Goal: Information Seeking & Learning: Check status

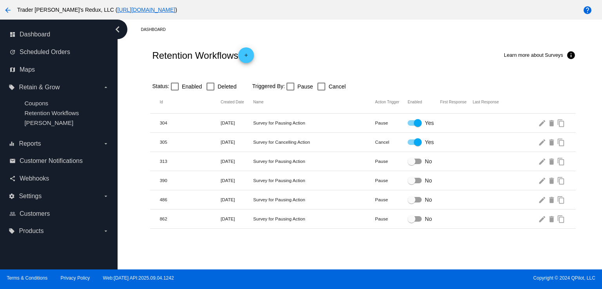
click at [78, 120] on div "Dunning" at bounding box center [64, 123] width 81 height 7
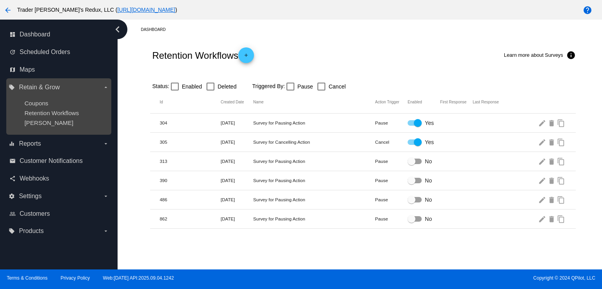
click at [75, 117] on ul "Coupons Retention Workflows Dunning" at bounding box center [59, 113] width 100 height 39
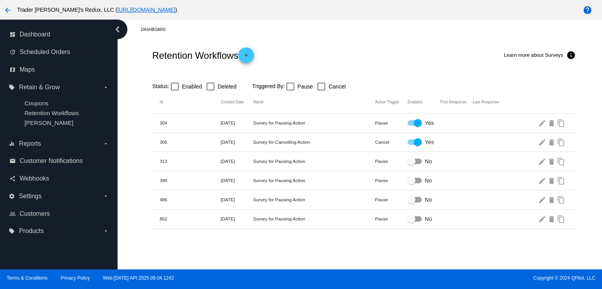
drag, startPoint x: 319, startPoint y: 21, endPoint x: 368, endPoint y: 104, distance: 96.8
click at [320, 51] on div "Dashboard Retention Workflows add Learn more about Surveys info Status: Enabled…" at bounding box center [363, 124] width 478 height 209
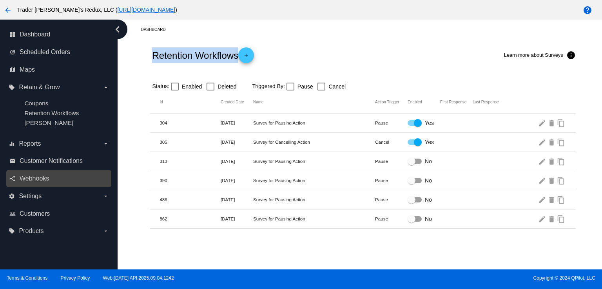
click at [20, 187] on div "share Webhooks" at bounding box center [58, 179] width 105 height 18
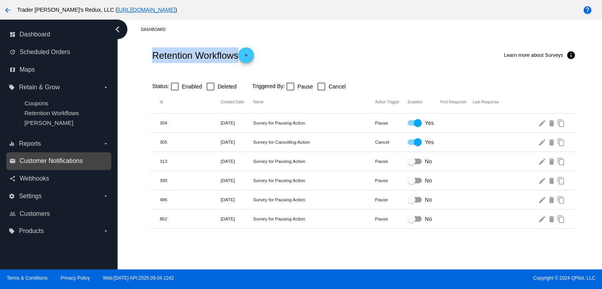
click at [54, 164] on span "Customer Notifications" at bounding box center [51, 161] width 63 height 7
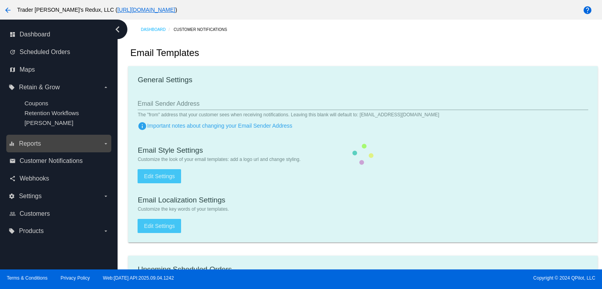
click at [42, 139] on label "equalizer Reports arrow_drop_down" at bounding box center [59, 144] width 100 height 13
click at [0, 0] on input "equalizer Reports arrow_drop_down" at bounding box center [0, 0] width 0 height 0
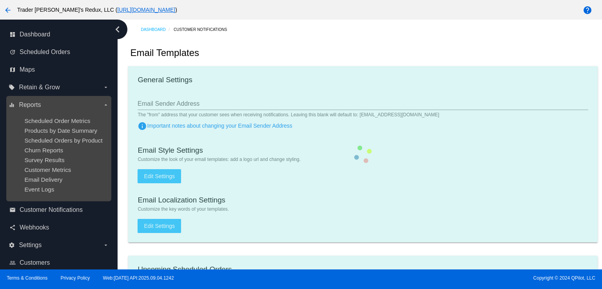
click at [42, 156] on ul "Scheduled Order Metrics Products by Date Summary Scheduled Orders by Product Ch…" at bounding box center [59, 155] width 100 height 88
checkbox input "true"
type input "1"
checkbox input "true"
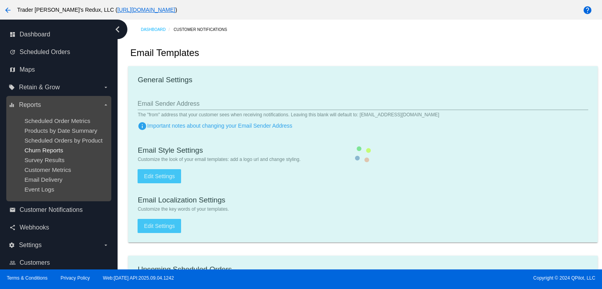
checkbox input "true"
type input "jr+customer_notifi_bcc@qpilot.cloud"
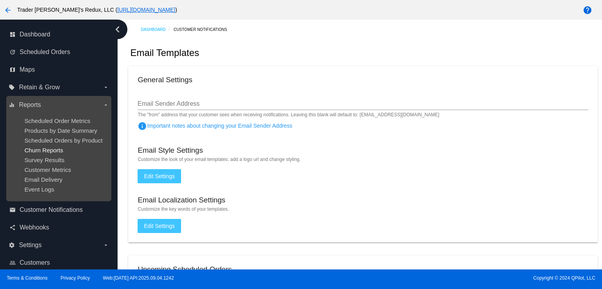
click at [41, 150] on span "Churn Reports" at bounding box center [43, 150] width 39 height 7
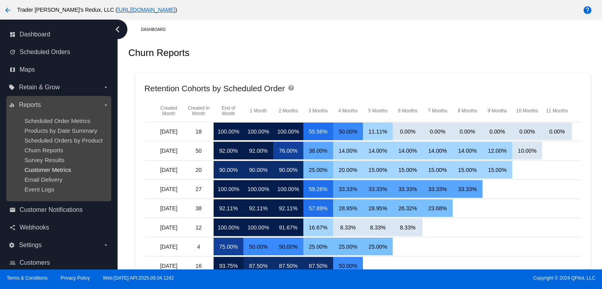
click at [36, 168] on span "Customer Metrics" at bounding box center [47, 170] width 47 height 7
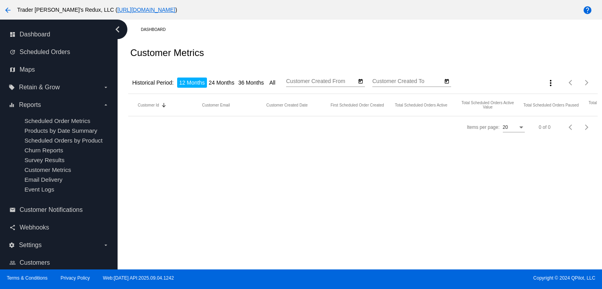
type input "9/19/2024"
type input "9/19/2025"
click at [44, 177] on div "dashboard Dashboard update Scheduled Orders map Maps local_offer Retain & Grow …" at bounding box center [301, 145] width 602 height 250
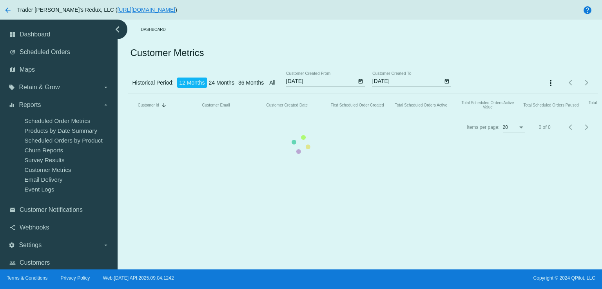
click at [128, 116] on mat-table "Customer Id Sorted by CustomerId descending Customer Email Customer Created Dat…" at bounding box center [362, 105] width 469 height 22
drag, startPoint x: 38, startPoint y: 151, endPoint x: 45, endPoint y: 154, distance: 8.4
click at [128, 116] on mat-table "Customer Id Sorted by CustomerId descending Customer Email Customer Created Dat…" at bounding box center [362, 105] width 469 height 22
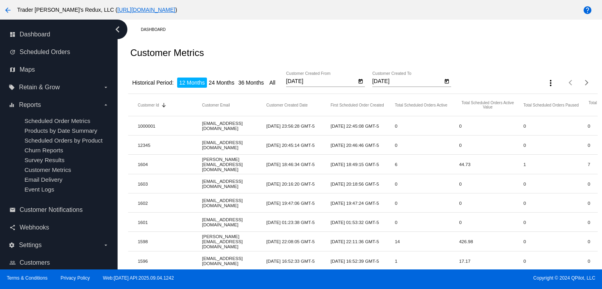
drag, startPoint x: 303, startPoint y: 31, endPoint x: 292, endPoint y: 44, distance: 17.0
click at [302, 34] on div "Dashboard" at bounding box center [369, 30] width 457 height 12
click at [50, 49] on span "Scheduled Orders" at bounding box center [45, 52] width 51 height 7
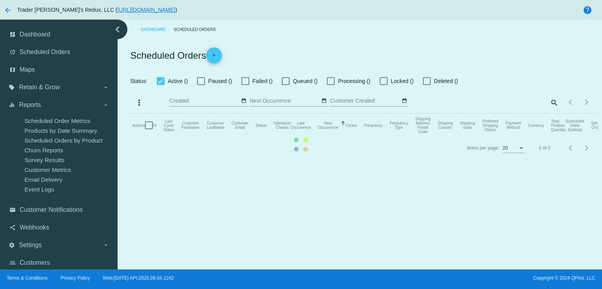
checkbox input "false"
click at [128, 114] on mat-table "Actions Id Last Cycle Status Customer FirstName Customer LastName Customer Emai…" at bounding box center [362, 126] width 469 height 24
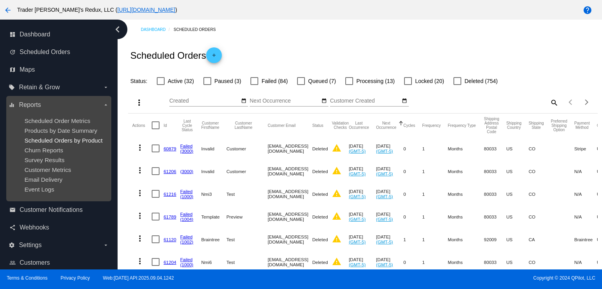
click at [83, 141] on span "Scheduled Orders by Product" at bounding box center [63, 140] width 78 height 7
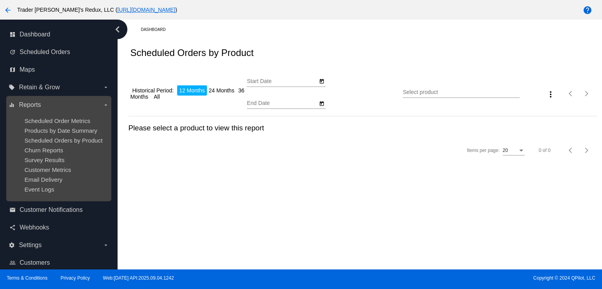
click at [84, 135] on ul "Scheduled Order Metrics Products by Date Summary Scheduled Orders by Product Ch…" at bounding box center [59, 155] width 100 height 88
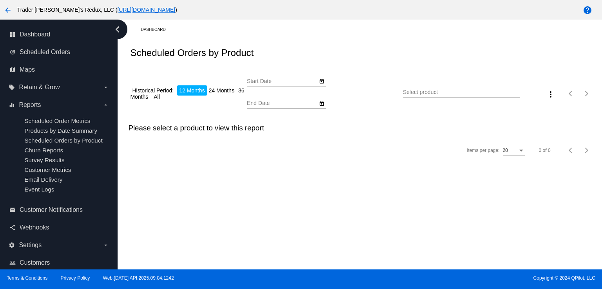
type input "9/19/2024"
type input "9/19/2025"
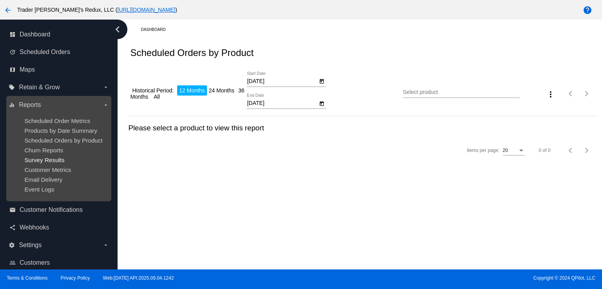
click at [52, 159] on span "Survey Results" at bounding box center [44, 160] width 40 height 7
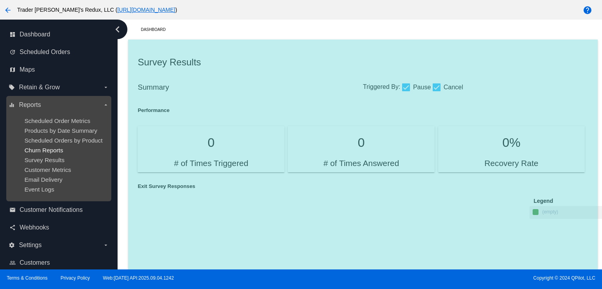
click at [49, 149] on span "Churn Reports" at bounding box center [43, 150] width 39 height 7
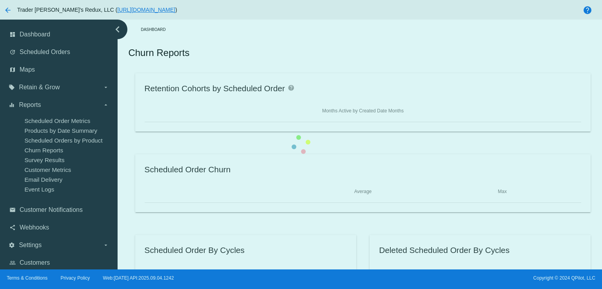
drag, startPoint x: 60, startPoint y: 139, endPoint x: 85, endPoint y: 142, distance: 25.2
click at [128, 141] on div "Retention Cohorts by Scheduled Order help Months Active by Created Date Months …" at bounding box center [362, 183] width 469 height 220
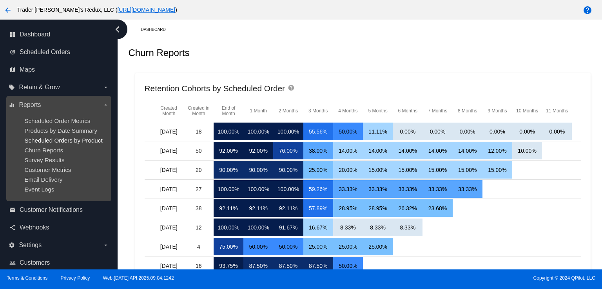
click at [49, 143] on span "Scheduled Orders by Product" at bounding box center [63, 140] width 78 height 7
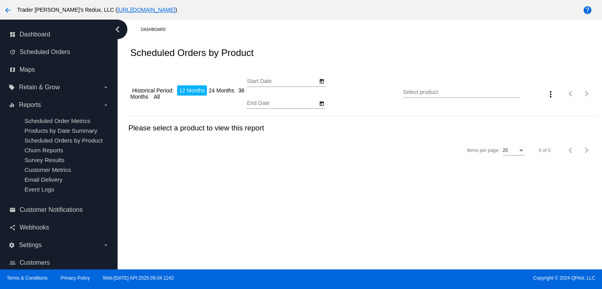
type input "9/19/2024"
type input "9/19/2025"
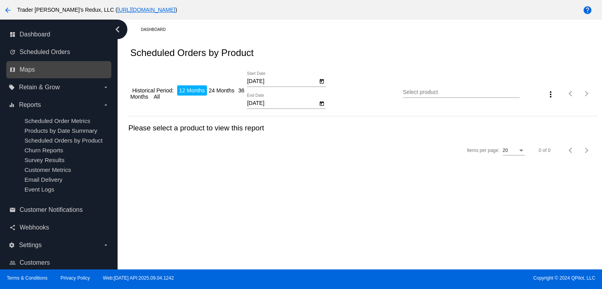
click at [41, 71] on link "map Maps" at bounding box center [59, 69] width 100 height 13
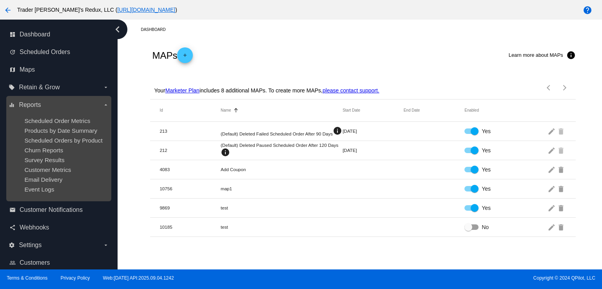
click at [78, 146] on ul "Scheduled Order Metrics Products by Date Summary Scheduled Orders by Product Ch…" at bounding box center [59, 155] width 100 height 88
click at [51, 155] on ul "Scheduled Order Metrics Products by Date Summary Scheduled Orders by Product Ch…" at bounding box center [59, 155] width 100 height 88
click at [68, 123] on span "Scheduled Order Metrics" at bounding box center [57, 121] width 66 height 7
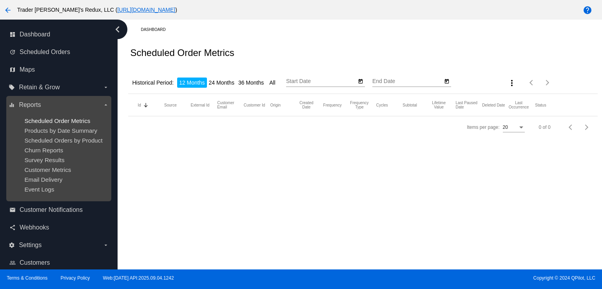
type input "9/19/2024"
type input "9/19/2025"
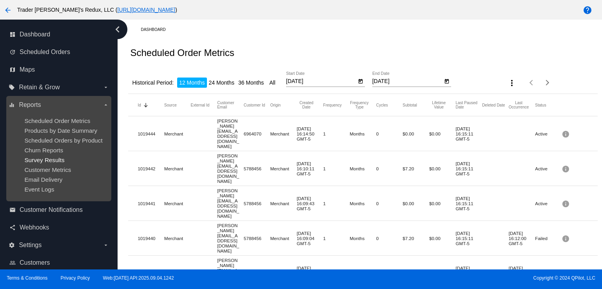
click at [54, 161] on span "Survey Results" at bounding box center [44, 160] width 40 height 7
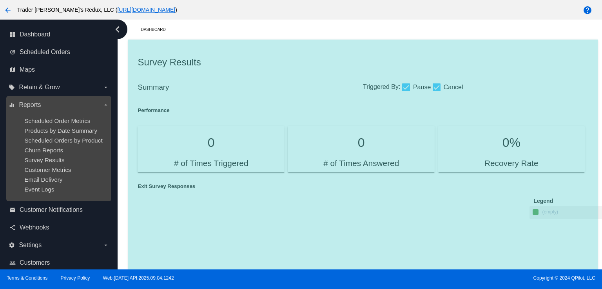
click at [35, 146] on ul "Scheduled Order Metrics Products by Date Summary Scheduled Orders by Product Ch…" at bounding box center [59, 155] width 100 height 88
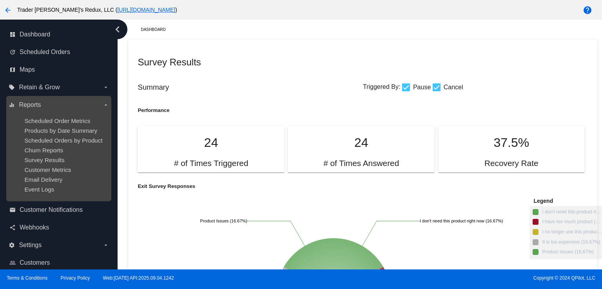
click at [65, 126] on ul "Scheduled Order Metrics Products by Date Summary Scheduled Orders by Product Ch…" at bounding box center [59, 155] width 100 height 88
click at [62, 123] on span "Scheduled Order Metrics" at bounding box center [57, 121] width 66 height 7
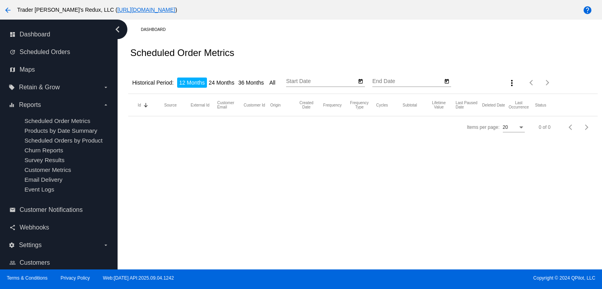
type input "9/19/2024"
type input "9/19/2025"
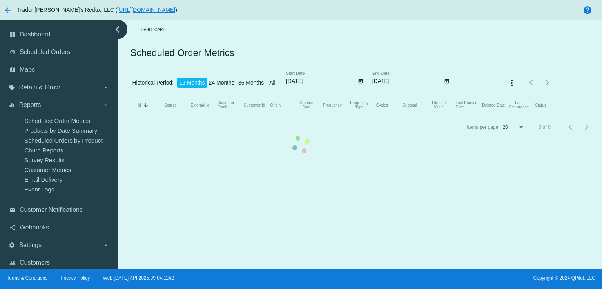
drag, startPoint x: 294, startPoint y: 113, endPoint x: 303, endPoint y: 130, distance: 18.9
click at [295, 115] on mat-table "Id Sorted by Id descending Source External Id Customer Email Customer Id Origin…" at bounding box center [362, 105] width 469 height 22
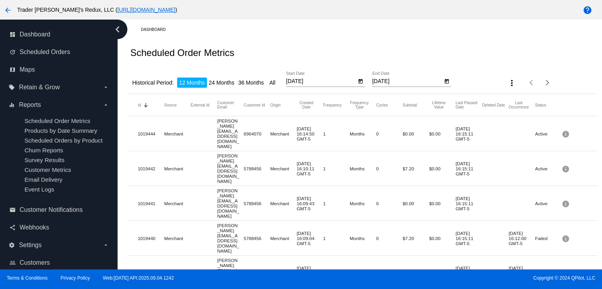
click at [351, 33] on div "Dashboard" at bounding box center [369, 30] width 457 height 12
